Goal: Find specific page/section

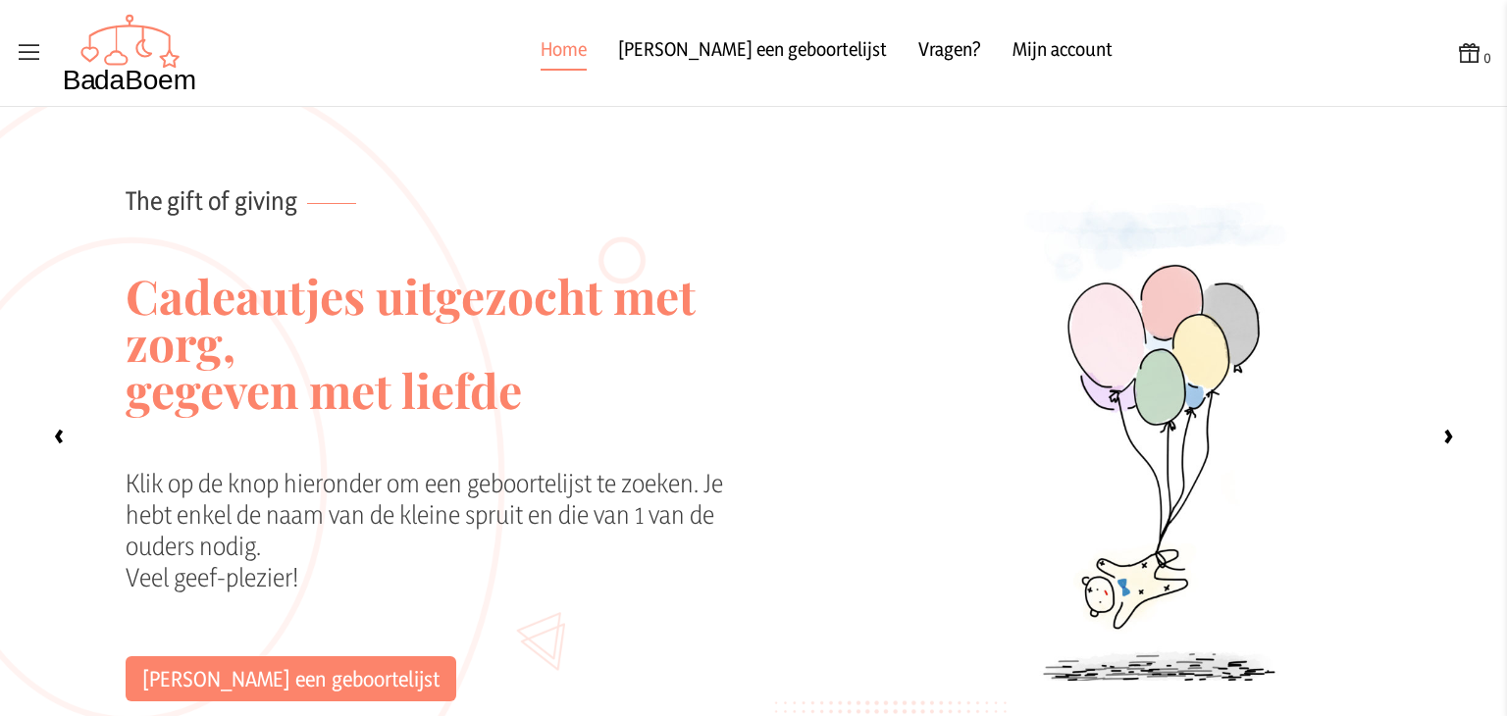
scroll to position [1888, 0]
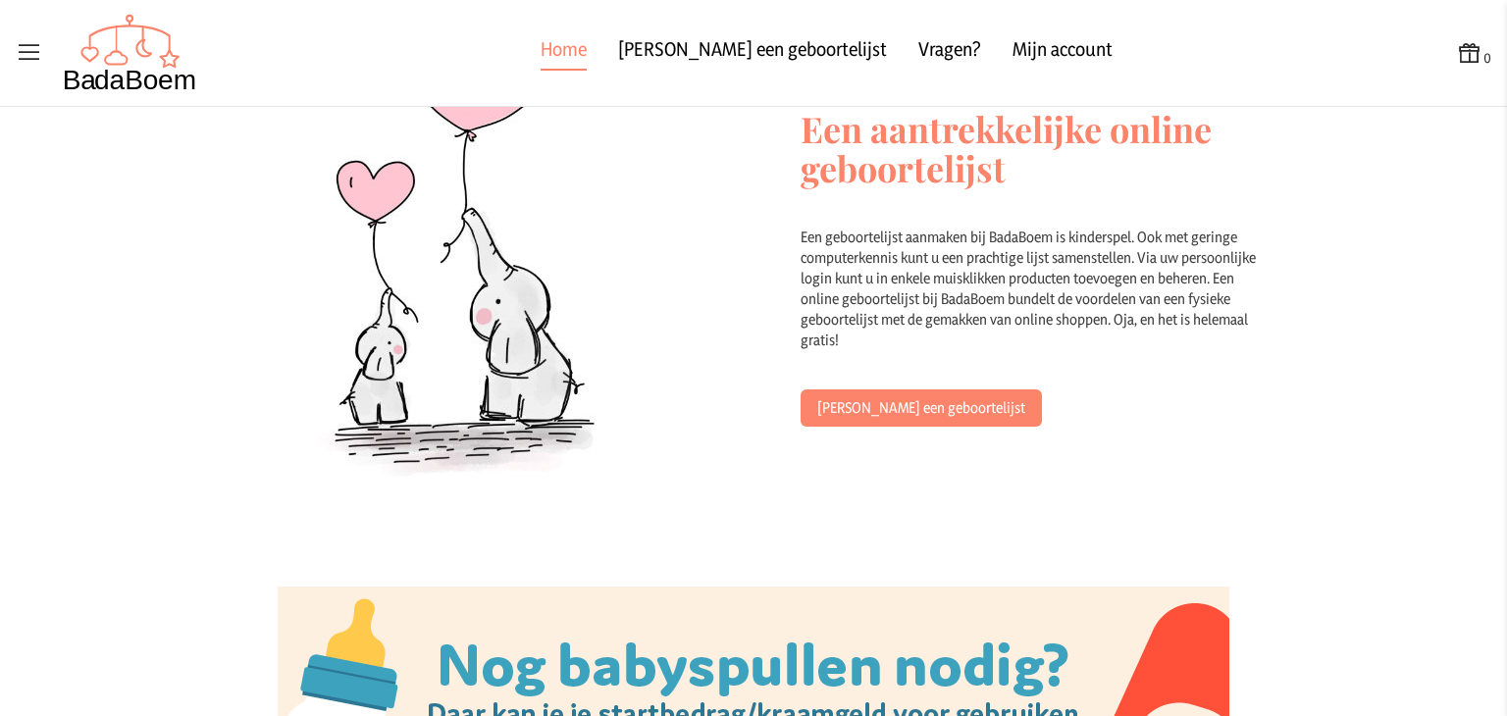
click at [21, 47] on icon at bounding box center [29, 52] width 27 height 27
click at [2, 2] on input "checkbox" at bounding box center [1, 1] width 2 height 2
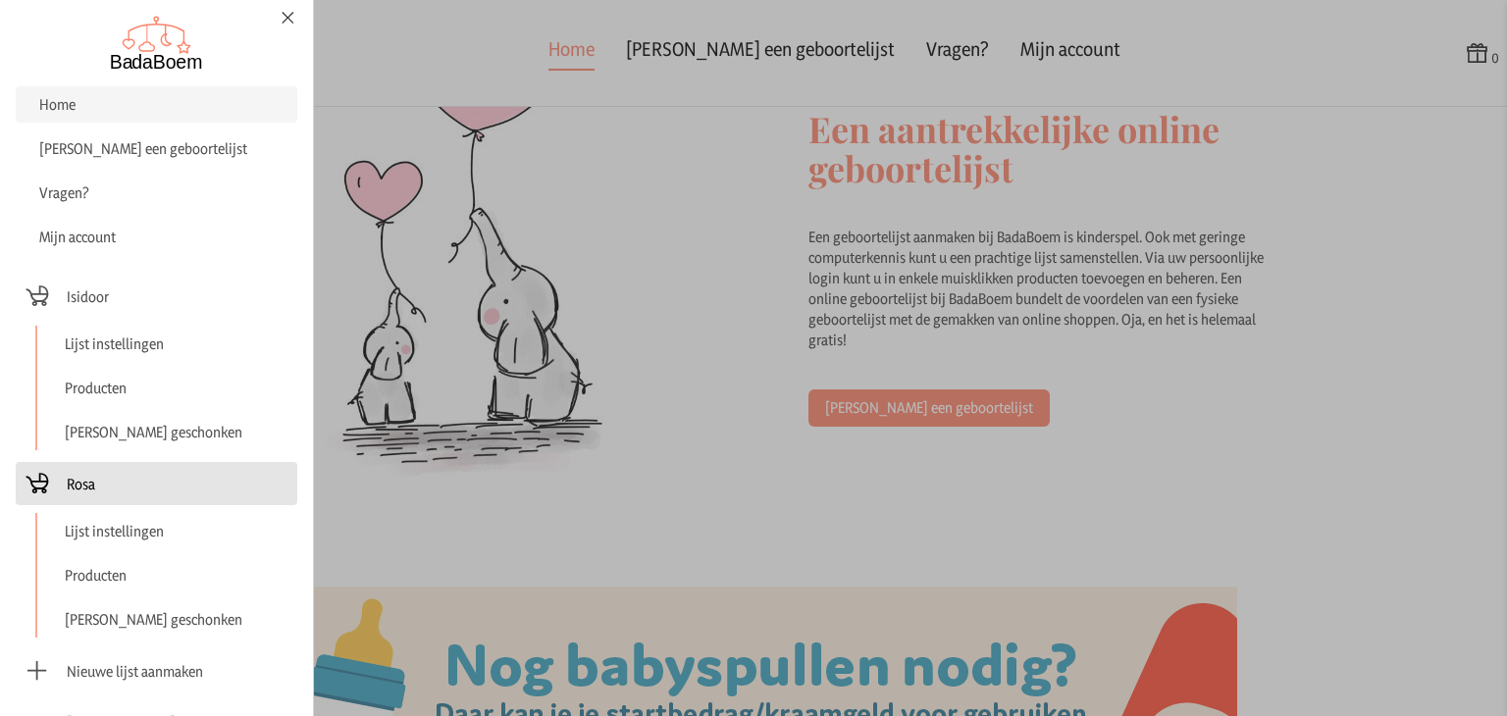
click at [114, 487] on span "Rosa" at bounding box center [157, 483] width 266 height 27
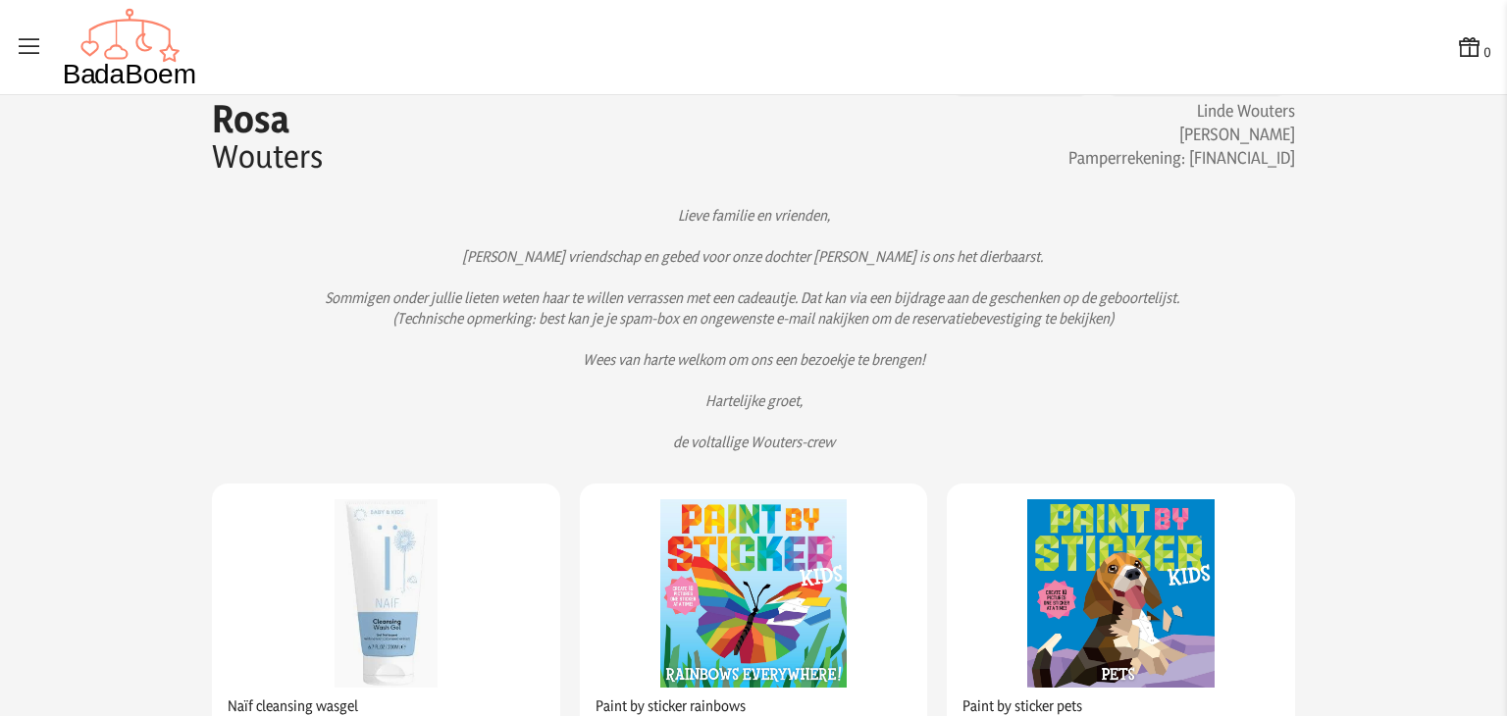
scroll to position [39, 0]
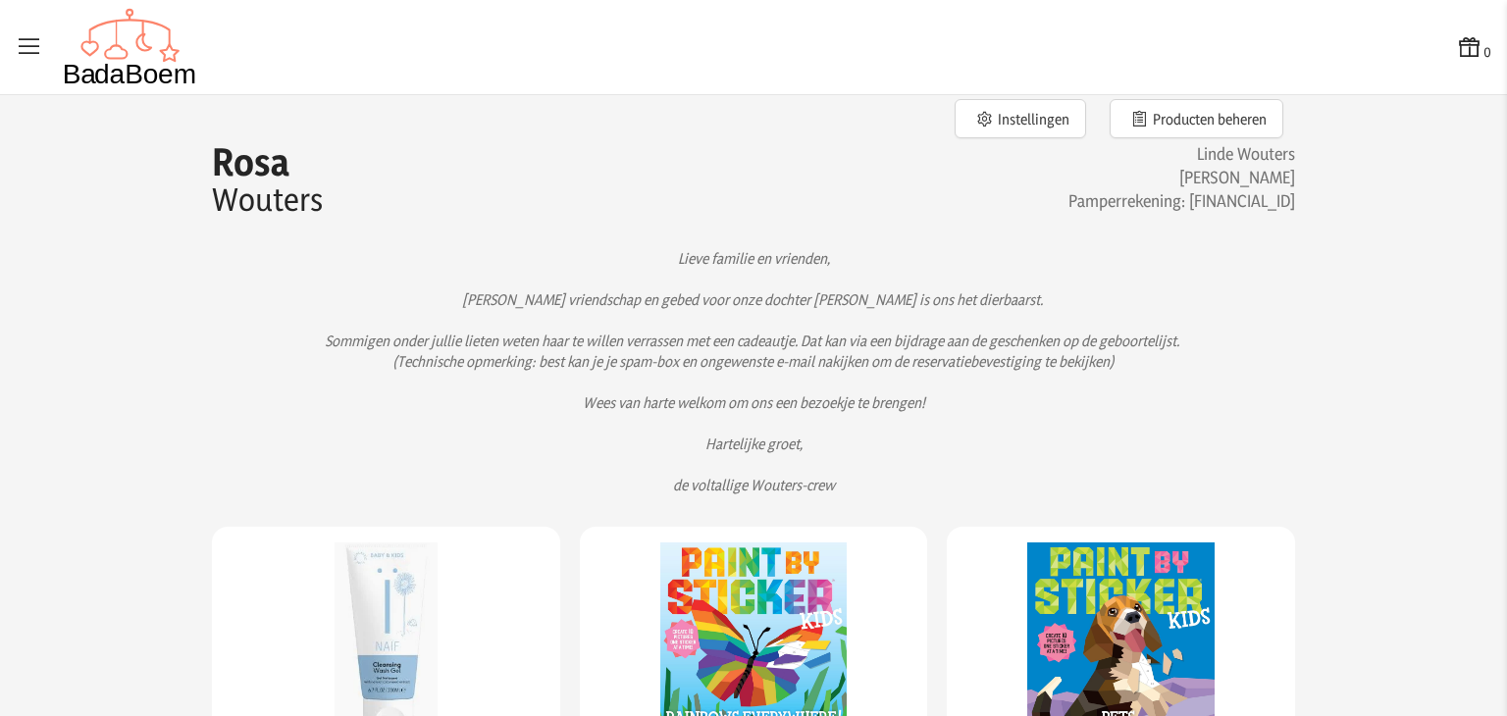
click at [17, 40] on icon at bounding box center [29, 46] width 27 height 27
click at [2, 2] on input "checkbox" at bounding box center [1, 1] width 2 height 2
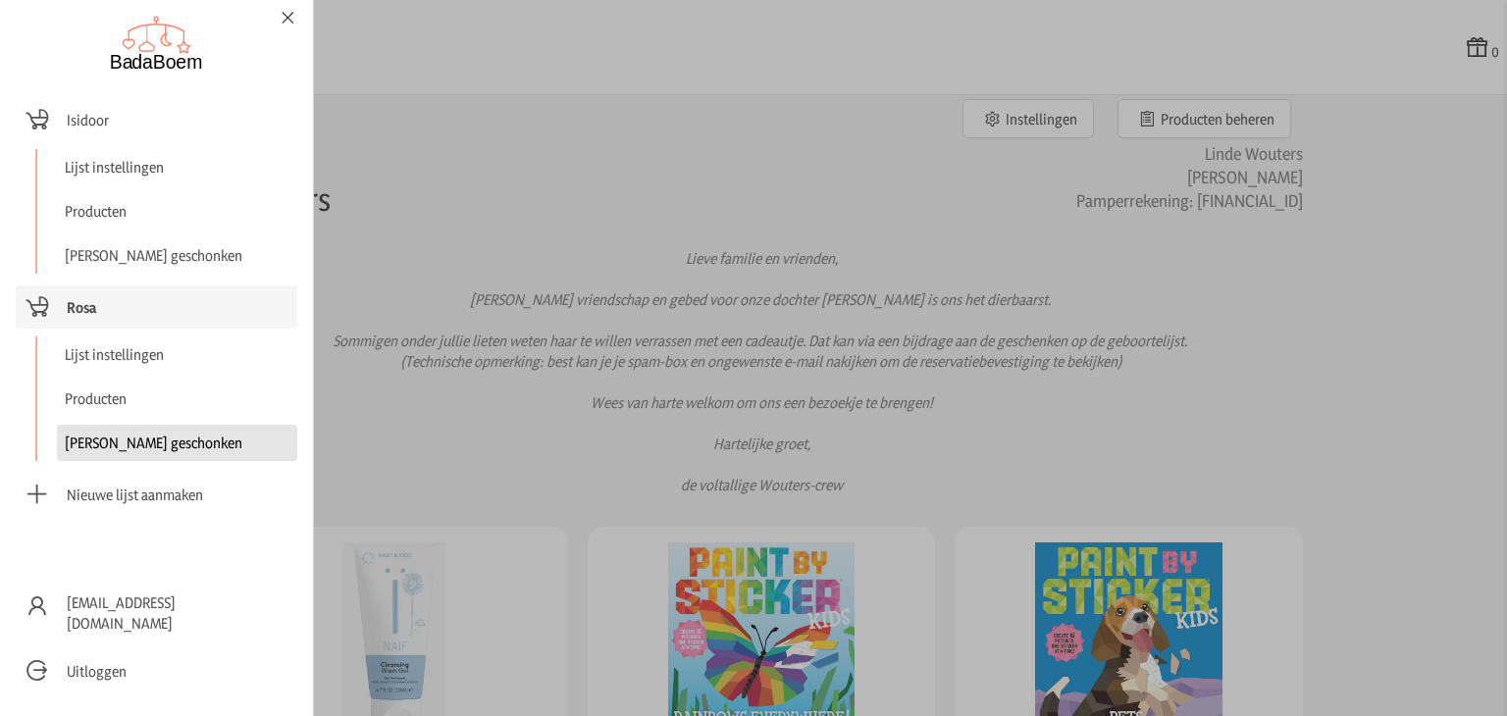
click at [145, 442] on link "[PERSON_NAME] geschonken" at bounding box center [177, 443] width 240 height 36
checkbox input "false"
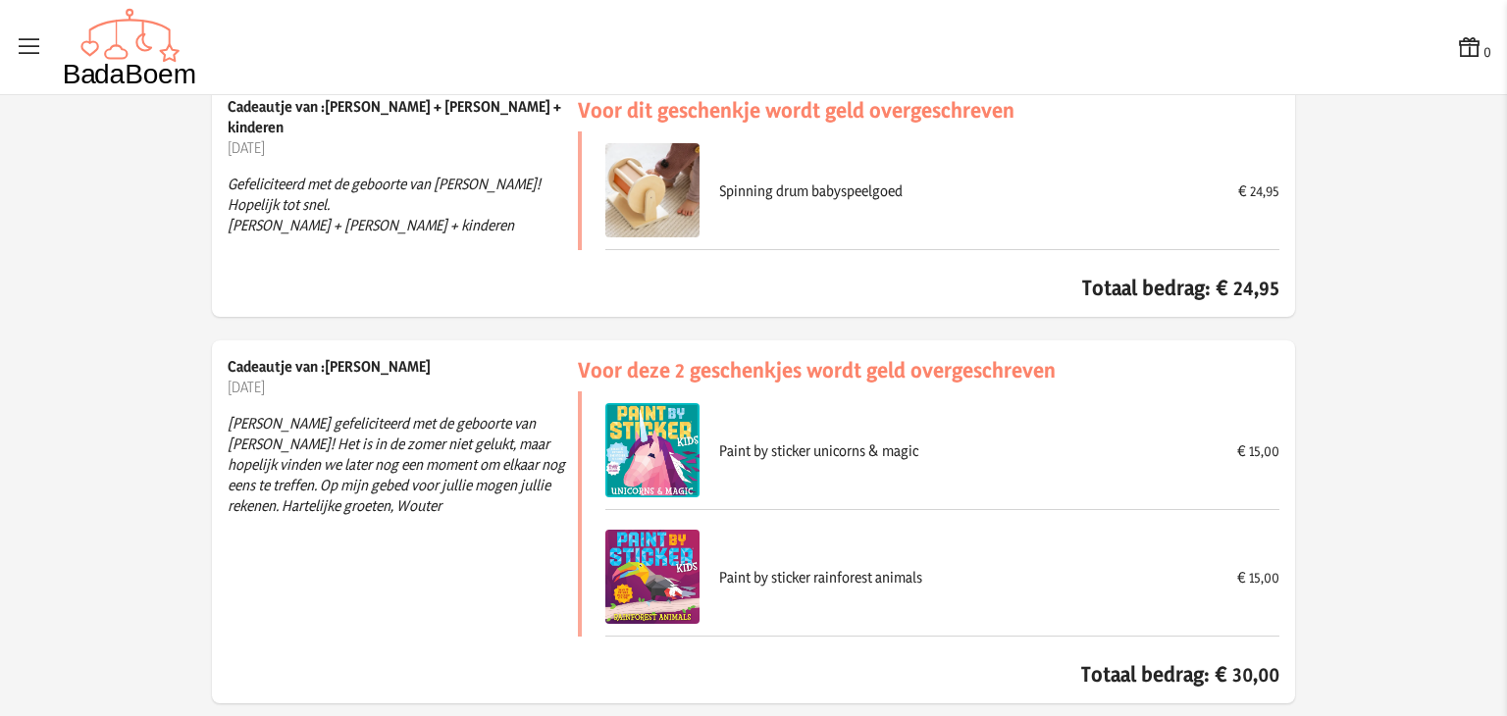
scroll to position [9513, 0]
